Goal: Transaction & Acquisition: Purchase product/service

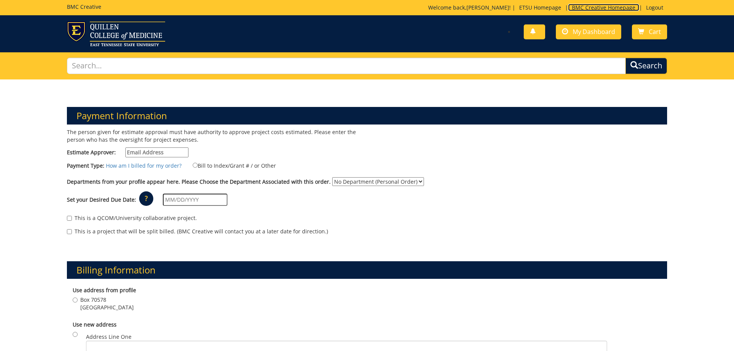
click at [600, 5] on link "BMC Creative Homepage" at bounding box center [603, 7] width 71 height 7
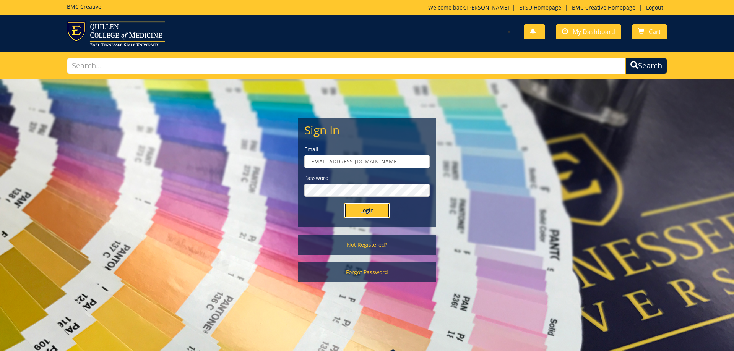
click at [375, 212] on input "Login" at bounding box center [367, 210] width 46 height 15
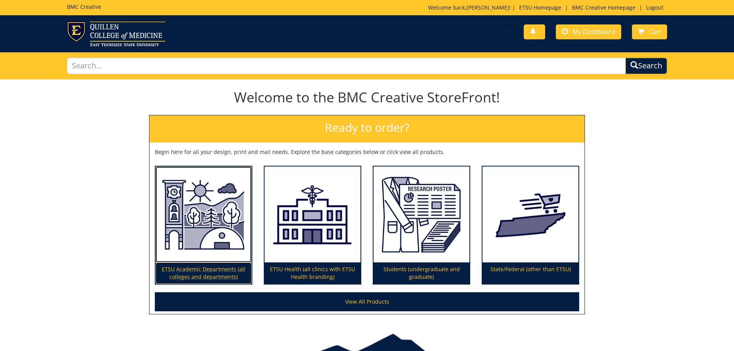
click at [213, 237] on img at bounding box center [204, 215] width 96 height 96
click at [198, 187] on img at bounding box center [204, 215] width 96 height 96
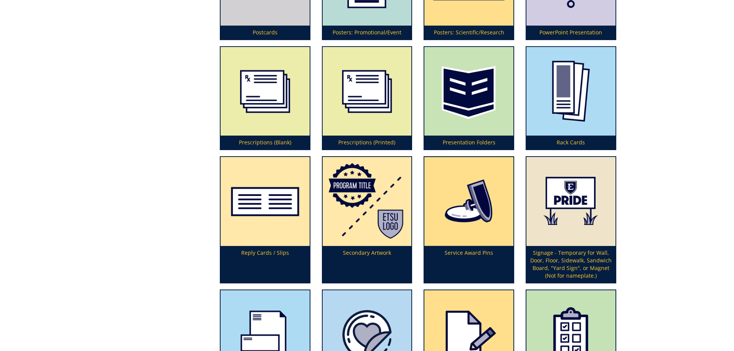
scroll to position [2027, 0]
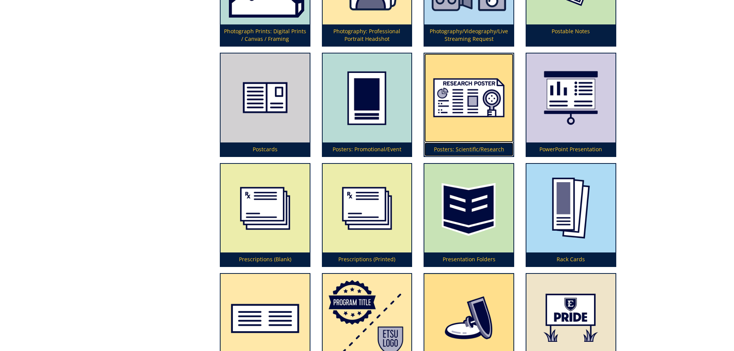
click at [478, 103] on img at bounding box center [468, 98] width 89 height 89
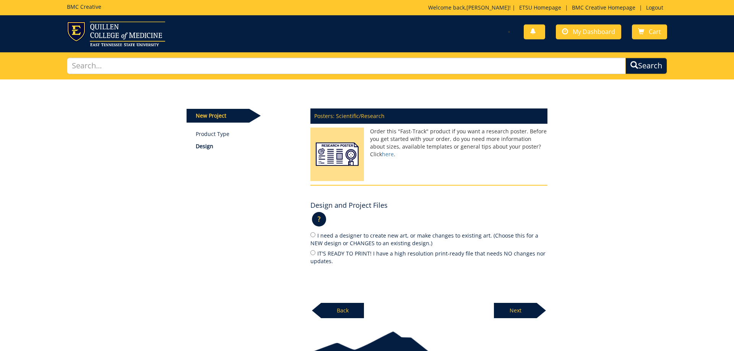
scroll to position [39, 0]
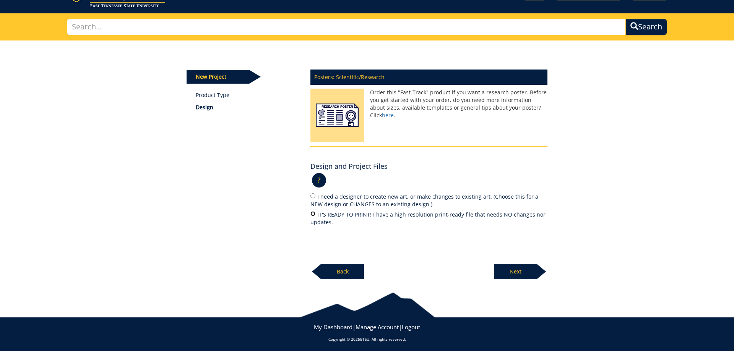
click at [311, 212] on input "IT'S READY TO PRINT! I have a high resolution print-ready file that needs NO ch…" at bounding box center [312, 213] width 5 height 5
radio input "true"
click at [512, 271] on p "Next" at bounding box center [515, 271] width 43 height 15
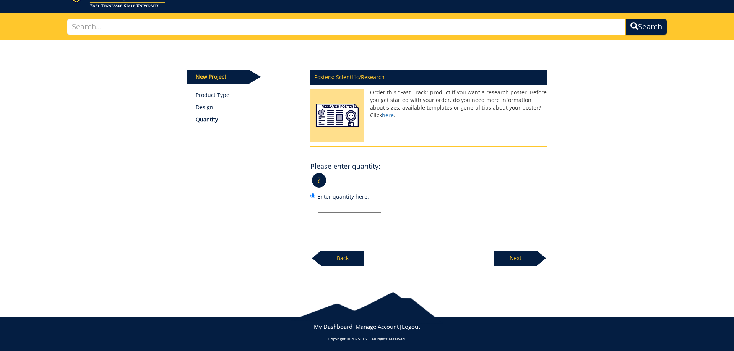
click at [368, 208] on input "Enter quantity here:" at bounding box center [349, 208] width 63 height 10
type input "1"
click at [509, 259] on p "Next" at bounding box center [515, 258] width 43 height 15
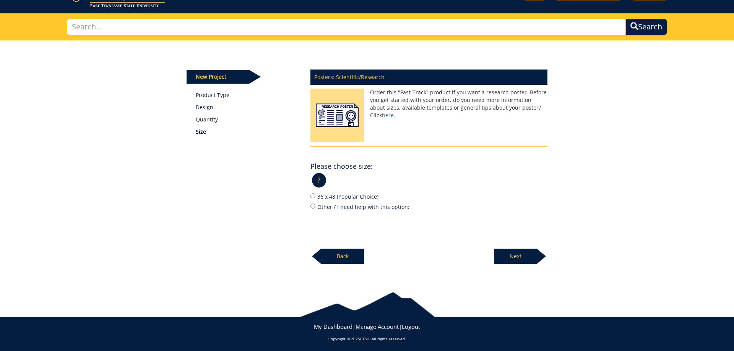
click at [316, 193] on label "36 x 48 (Popular Choice)" at bounding box center [428, 196] width 237 height 8
click at [315, 193] on input "36 x 48 (Popular Choice)" at bounding box center [312, 195] width 5 height 5
radio input "true"
click at [516, 259] on p "Next" at bounding box center [515, 256] width 43 height 15
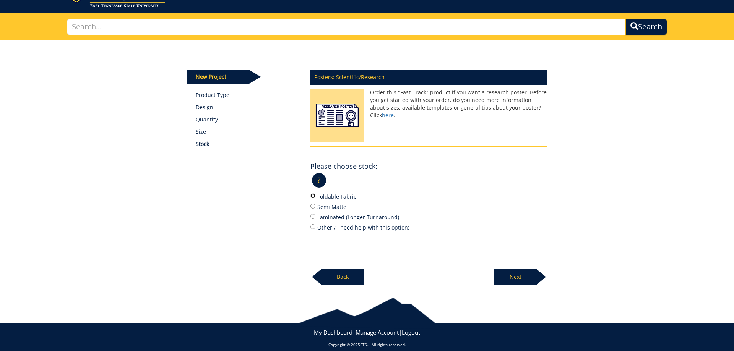
drag, startPoint x: 313, startPoint y: 195, endPoint x: 313, endPoint y: 198, distance: 3.9
click at [313, 196] on input "Foldable Fabric" at bounding box center [312, 195] width 5 height 5
radio input "true"
click at [506, 275] on p "Next" at bounding box center [515, 276] width 43 height 15
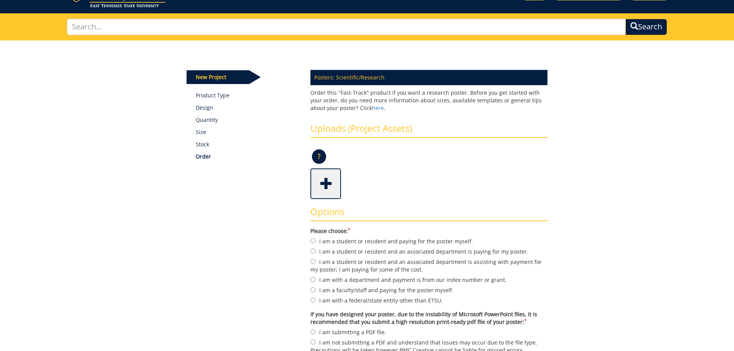
scroll to position [78, 0]
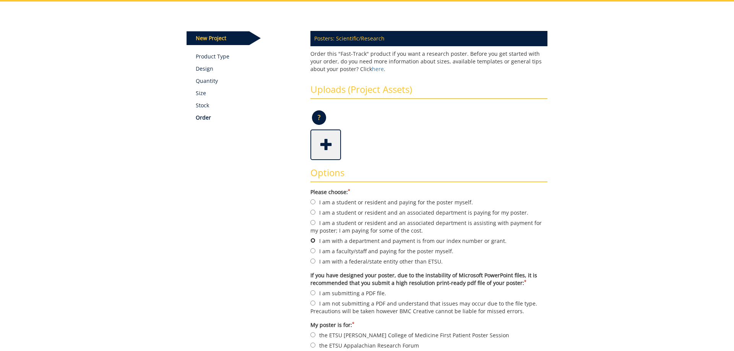
click at [314, 240] on input "I am with a department and payment is from our index number or grant." at bounding box center [312, 240] width 5 height 5
radio input "true"
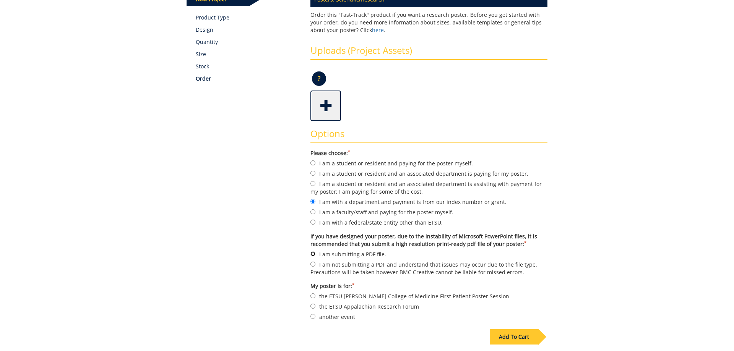
click at [313, 252] on input "I am submitting a PDF file." at bounding box center [312, 254] width 5 height 5
radio input "true"
click at [313, 314] on input "another event" at bounding box center [312, 316] width 5 height 5
radio input "true"
click at [509, 329] on div "Add To Cart" at bounding box center [514, 336] width 49 height 15
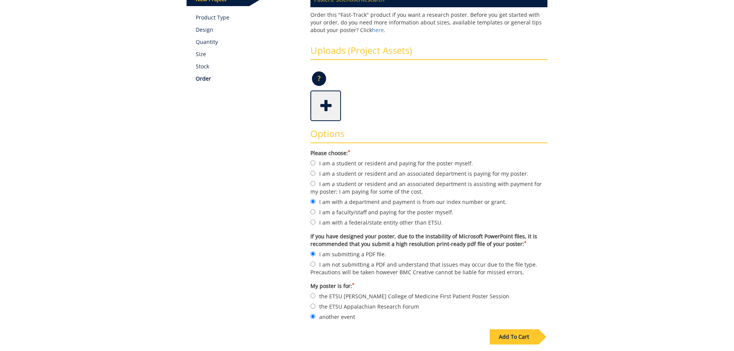
scroll to position [41, 0]
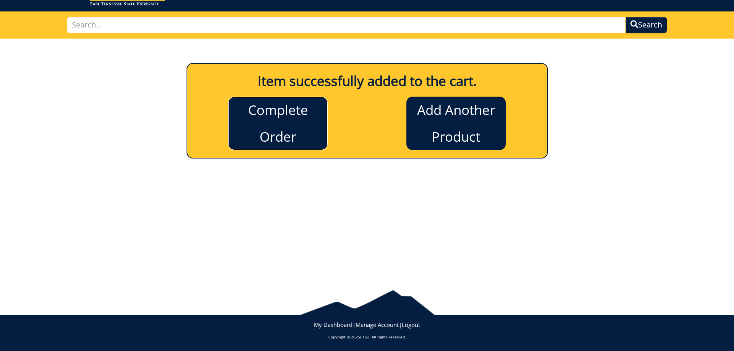
click at [285, 137] on link "Complete Order" at bounding box center [277, 124] width 99 height 54
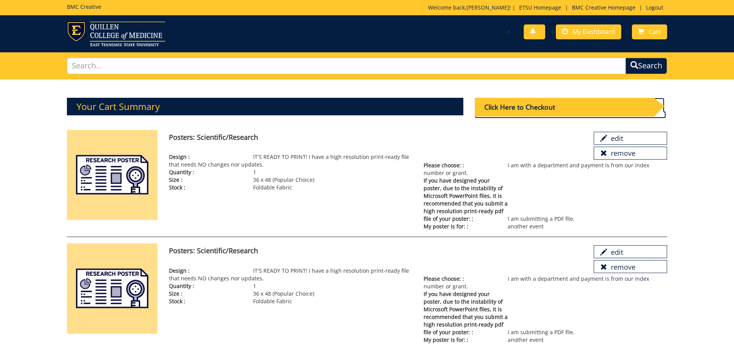
click at [538, 105] on div "Click Here to Checkout" at bounding box center [564, 107] width 179 height 19
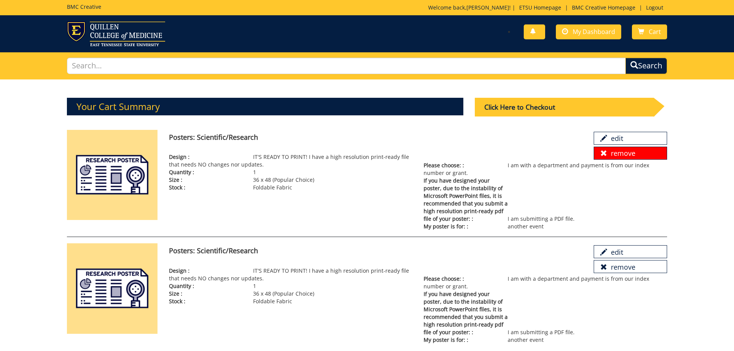
click at [636, 154] on link "remove" at bounding box center [630, 153] width 73 height 13
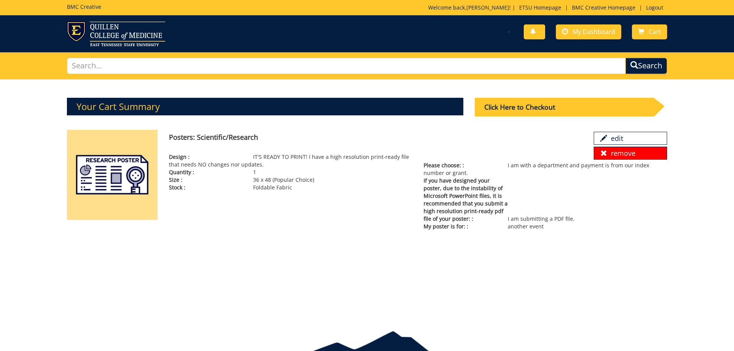
click at [633, 151] on link "remove" at bounding box center [630, 153] width 73 height 13
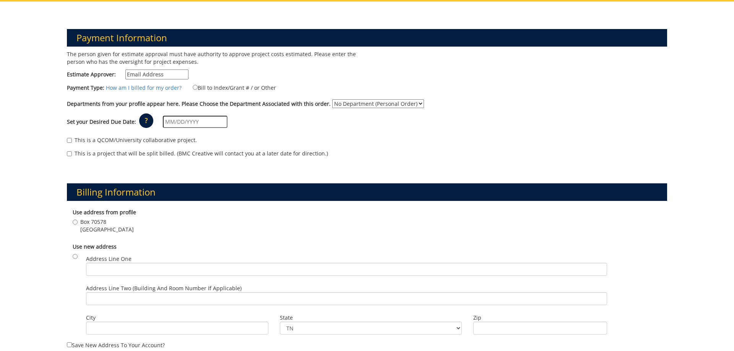
scroll to position [195, 0]
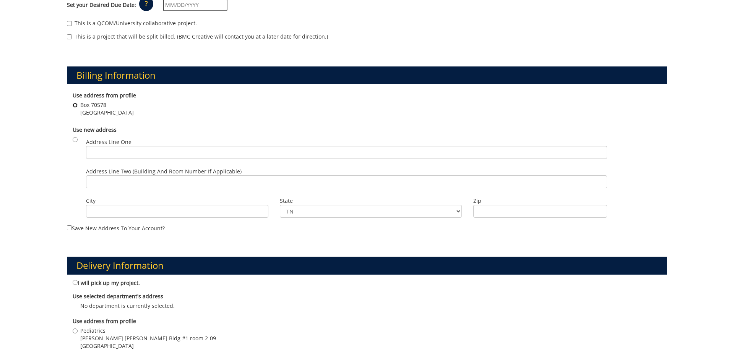
click at [76, 104] on input "Box [GEOGRAPHIC_DATA]" at bounding box center [75, 105] width 5 height 5
radio input "true"
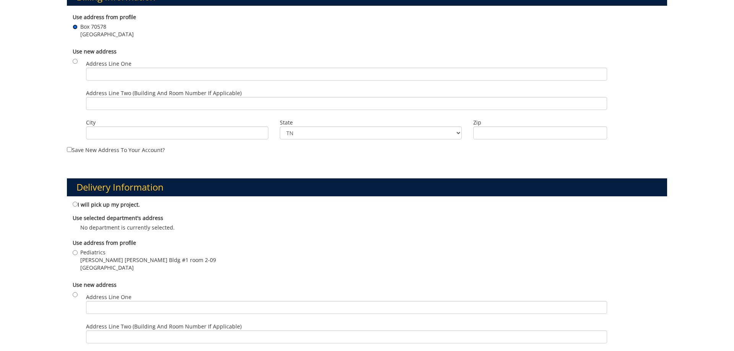
scroll to position [0, 0]
